Goal: Information Seeking & Learning: Learn about a topic

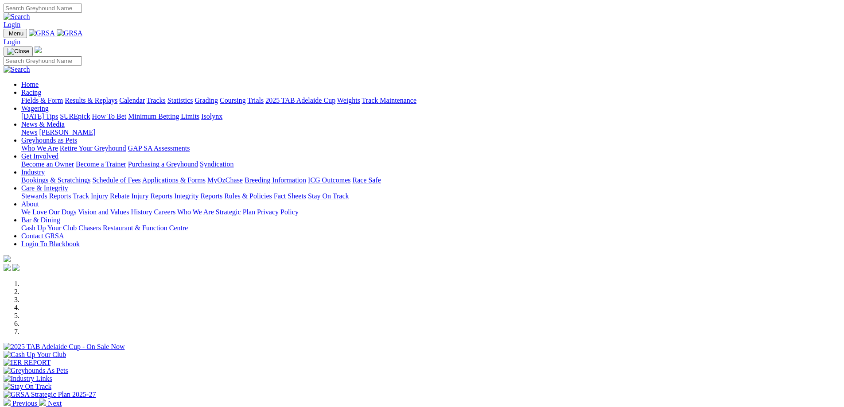
click at [63, 97] on link "Fields & Form" at bounding box center [42, 101] width 42 height 8
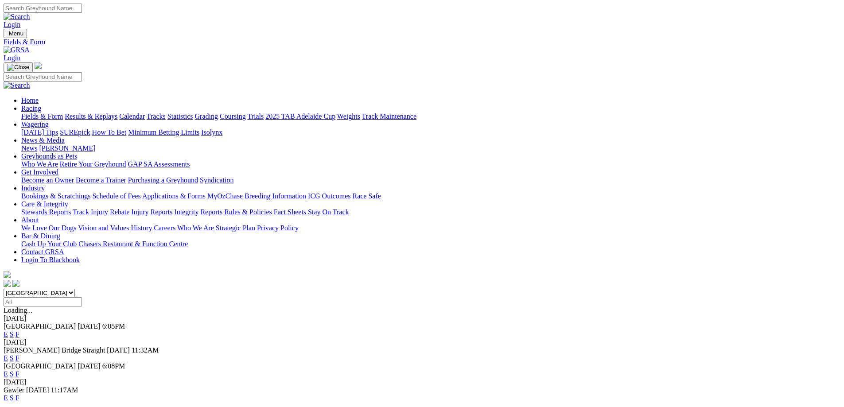
click at [20, 371] on link "F" at bounding box center [18, 375] width 4 height 8
click at [20, 394] on link "F" at bounding box center [18, 398] width 4 height 8
